Goal: Task Accomplishment & Management: Manage account settings

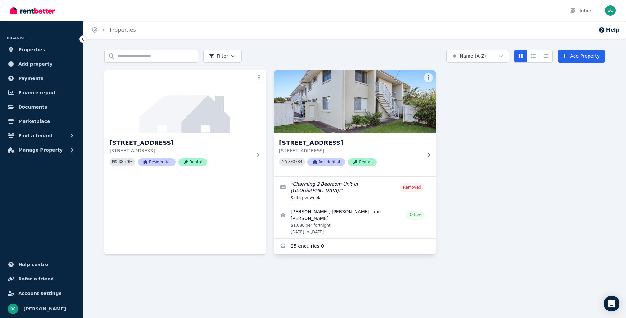
click at [423, 155] on div "[STREET_ADDRESS] PID 303784 Residential Rental" at bounding box center [355, 154] width 162 height 43
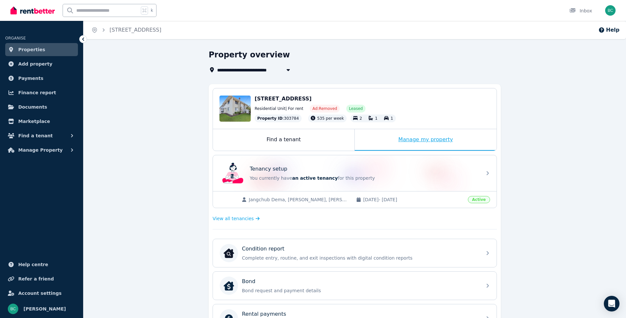
click at [414, 137] on div "Manage my property" at bounding box center [426, 140] width 142 height 22
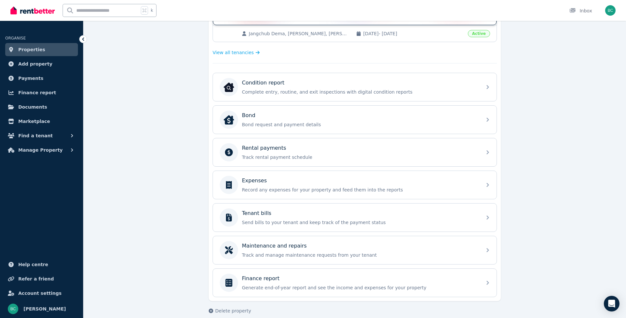
scroll to position [174, 0]
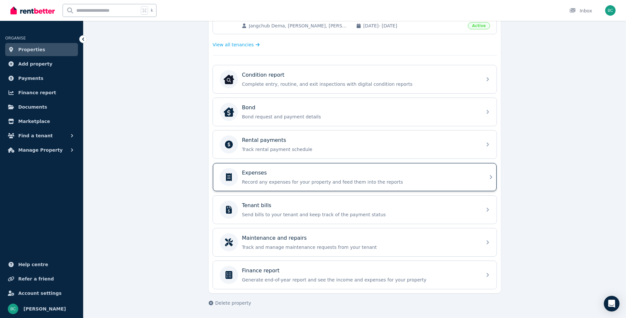
click at [406, 183] on p "Record any expenses for your property and feed them into the reports" at bounding box center [360, 182] width 236 height 7
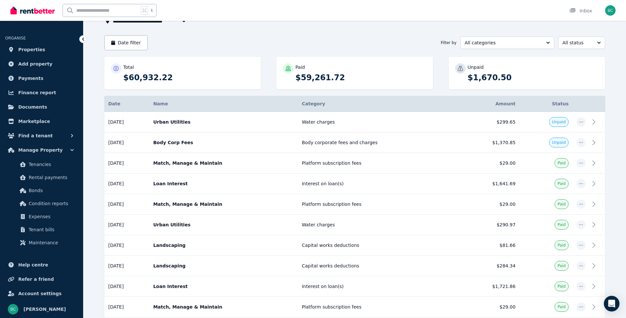
scroll to position [58, 0]
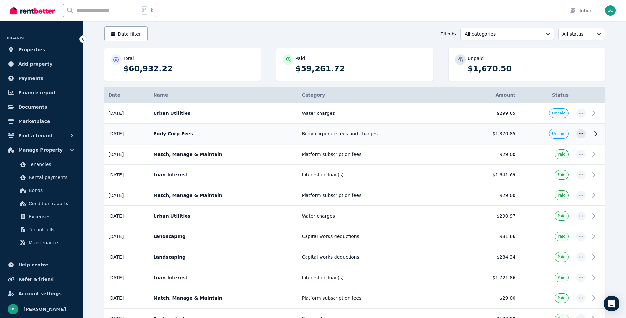
click at [195, 132] on p "Body Corp Fees" at bounding box center [223, 134] width 141 height 7
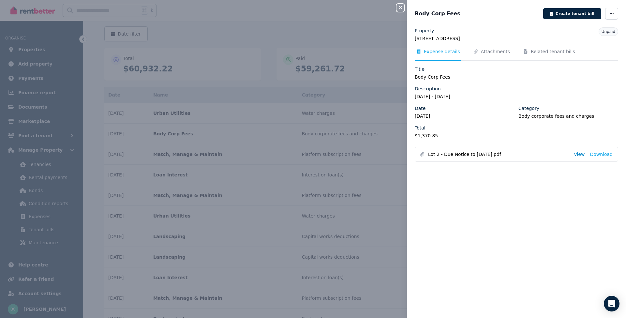
click at [581, 155] on link "View" at bounding box center [579, 154] width 11 height 7
click at [613, 13] on icon "button" at bounding box center [612, 13] width 4 height 1
click at [588, 58] on span "Mark as paid" at bounding box center [593, 59] width 42 height 8
click at [403, 8] on icon "button" at bounding box center [401, 7] width 8 height 5
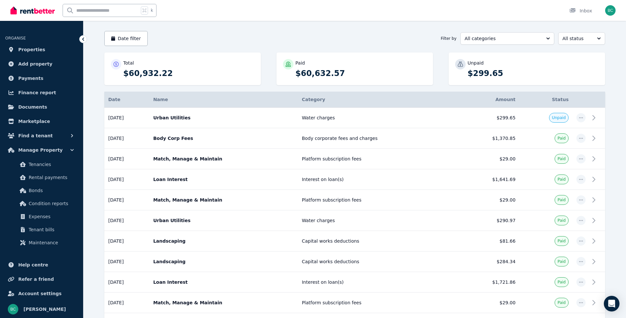
scroll to position [53, 0]
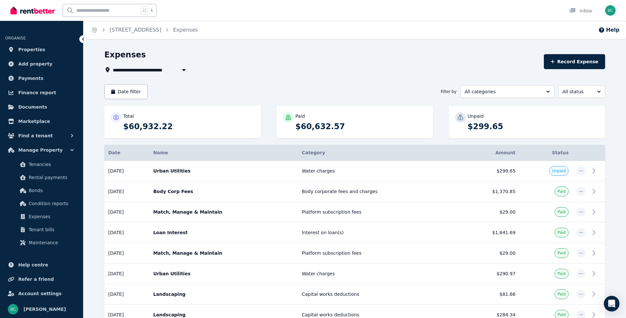
click at [271, 56] on div "Expenses" at bounding box center [322, 56] width 436 height 12
click at [32, 93] on span "Finance report" at bounding box center [37, 93] width 38 height 8
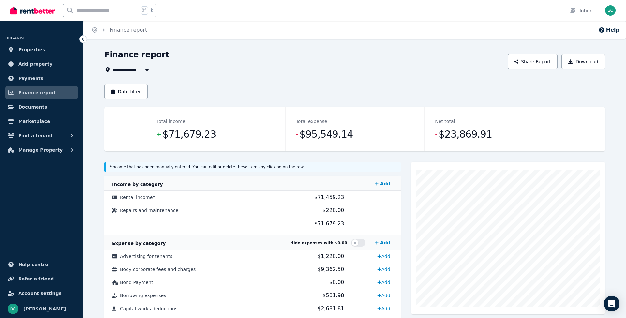
click at [122, 69] on span "All Properties" at bounding box center [134, 70] width 42 height 8
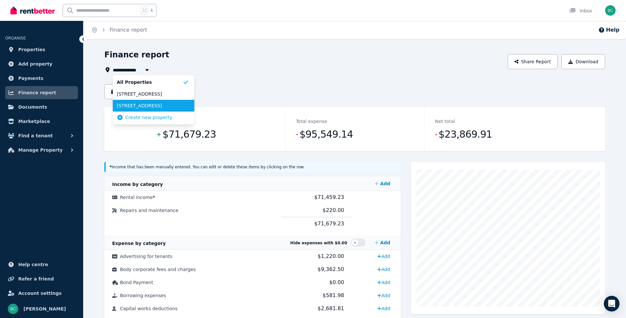
click at [137, 107] on span "[STREET_ADDRESS]" at bounding box center [150, 105] width 66 height 7
type input "**********"
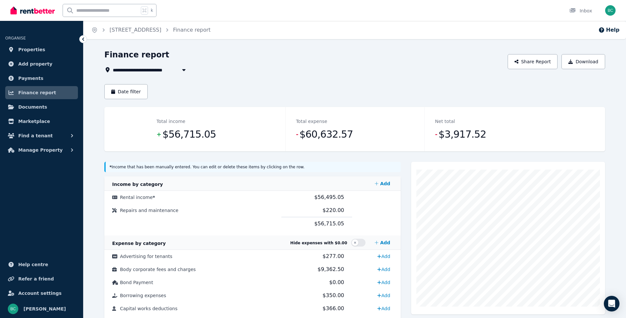
click at [374, 48] on div "**********" at bounding box center [313, 159] width 626 height 318
click at [373, 47] on div "**********" at bounding box center [313, 159] width 626 height 318
click at [612, 12] on img "button" at bounding box center [611, 10] width 10 height 10
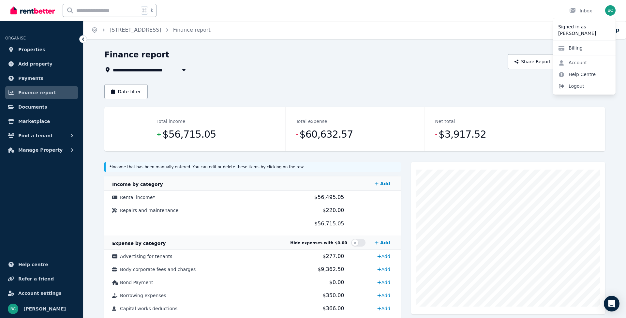
click at [572, 85] on span "Logout" at bounding box center [584, 86] width 63 height 12
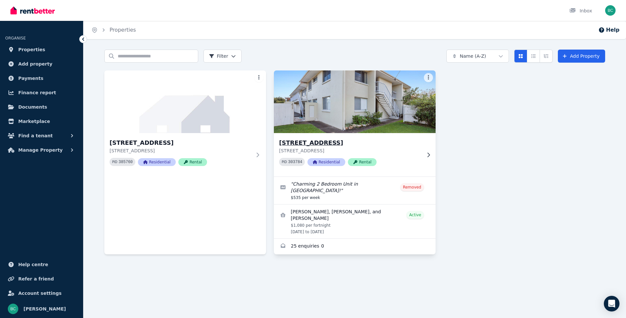
click at [425, 152] on div "[STREET_ADDRESS] PID 303784 Residential Rental" at bounding box center [355, 154] width 162 height 43
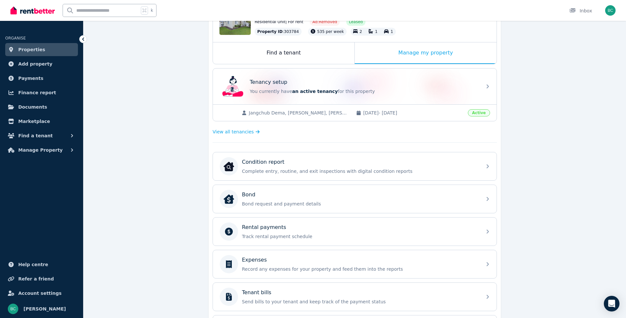
scroll to position [87, 0]
click at [369, 247] on div "Condition report Complete entry, routine, and exit inspections with digital con…" at bounding box center [355, 264] width 284 height 224
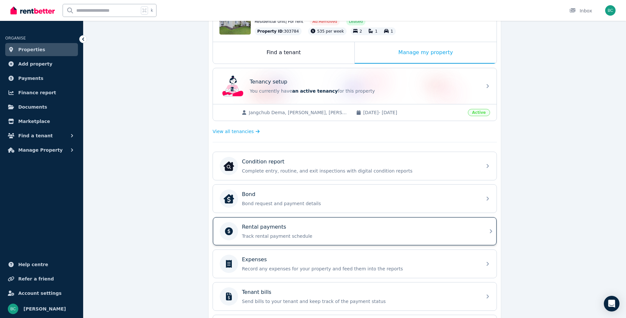
click at [370, 235] on p "Track rental payment schedule" at bounding box center [360, 236] width 236 height 7
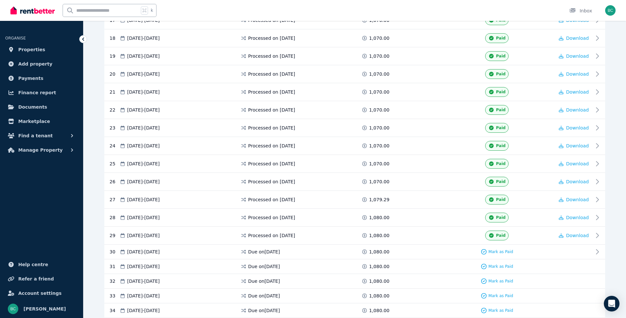
scroll to position [540, 0]
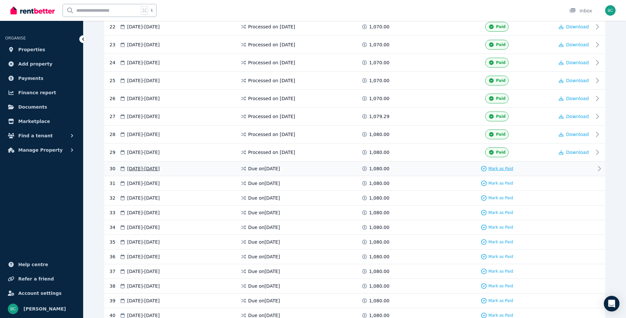
click at [505, 168] on span "Mark as Paid" at bounding box center [501, 168] width 25 height 5
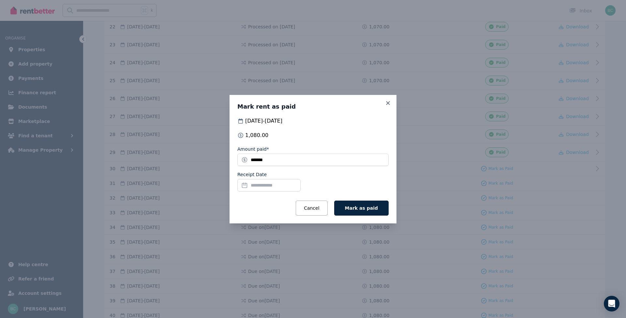
click at [285, 184] on input "Receipt Date" at bounding box center [269, 185] width 63 height 12
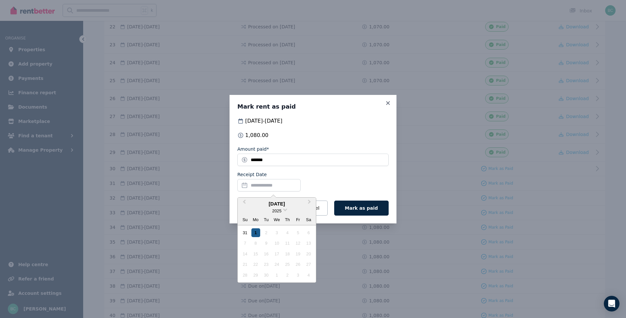
click at [257, 234] on div "1" at bounding box center [256, 232] width 9 height 9
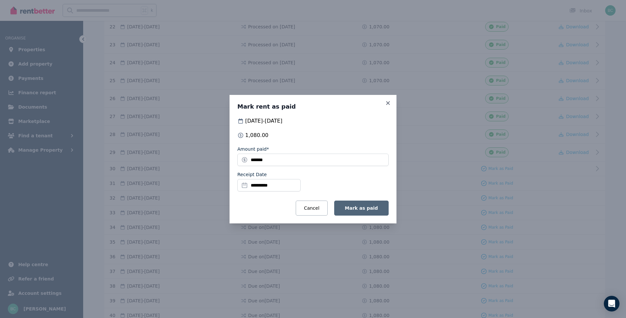
click at [368, 208] on span "Mark as paid" at bounding box center [361, 208] width 33 height 5
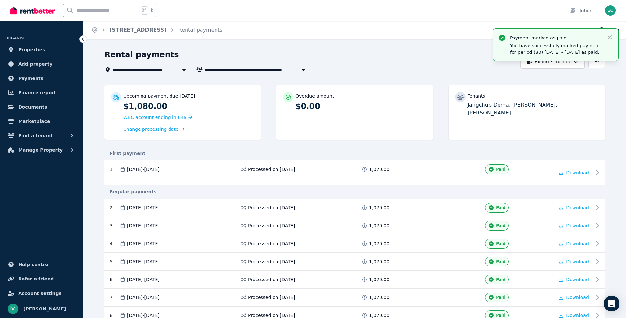
scroll to position [0, 0]
click at [394, 51] on div "Rental payments" at bounding box center [310, 56] width 413 height 12
click at [37, 93] on span "Finance report" at bounding box center [37, 93] width 38 height 8
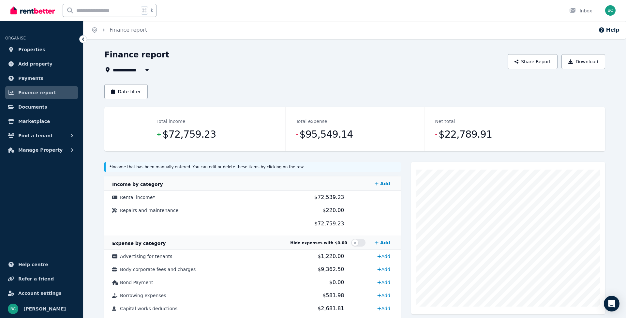
click at [128, 71] on span "All Properties" at bounding box center [134, 70] width 42 height 8
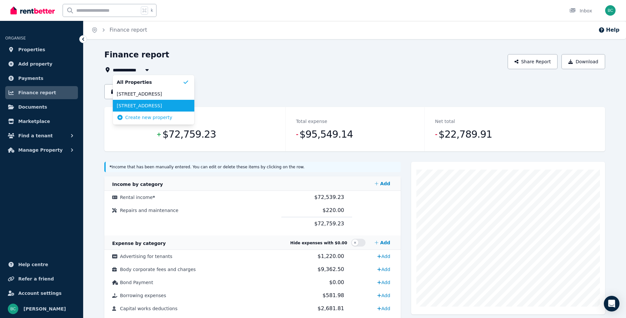
click at [129, 102] on li "[STREET_ADDRESS]" at bounding box center [154, 106] width 82 height 12
type input "**********"
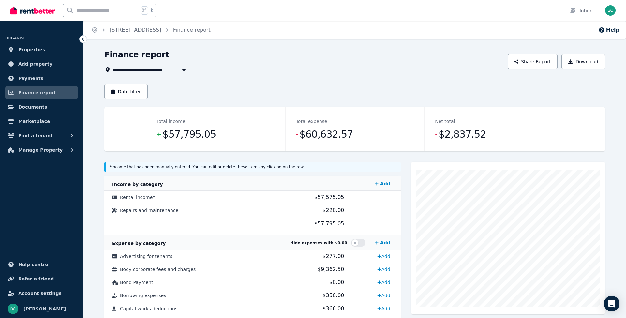
click at [613, 82] on div "**********" at bounding box center [355, 324] width 543 height 549
click at [609, 12] on img "button" at bounding box center [611, 10] width 10 height 10
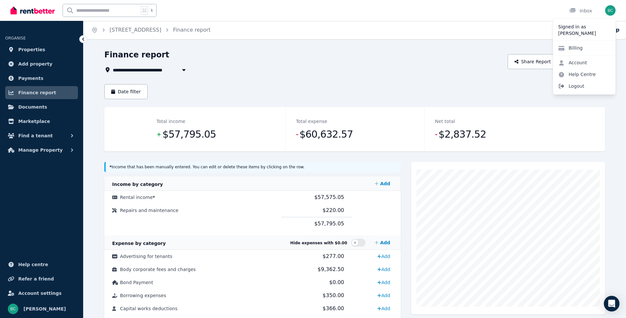
click at [581, 84] on span "Logout" at bounding box center [584, 86] width 63 height 12
